Goal: Entertainment & Leisure: Browse casually

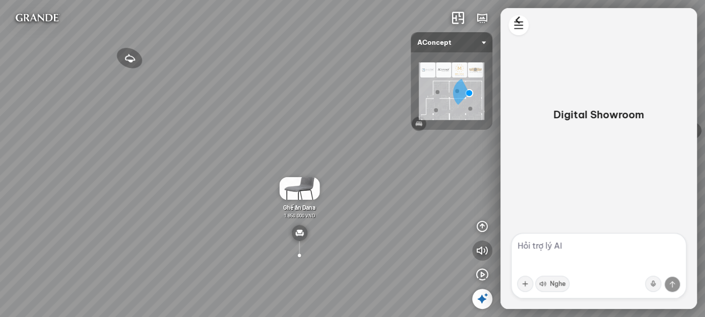
click at [479, 249] on icon "button" at bounding box center [482, 251] width 12 height 12
